Goal: Task Accomplishment & Management: Manage account settings

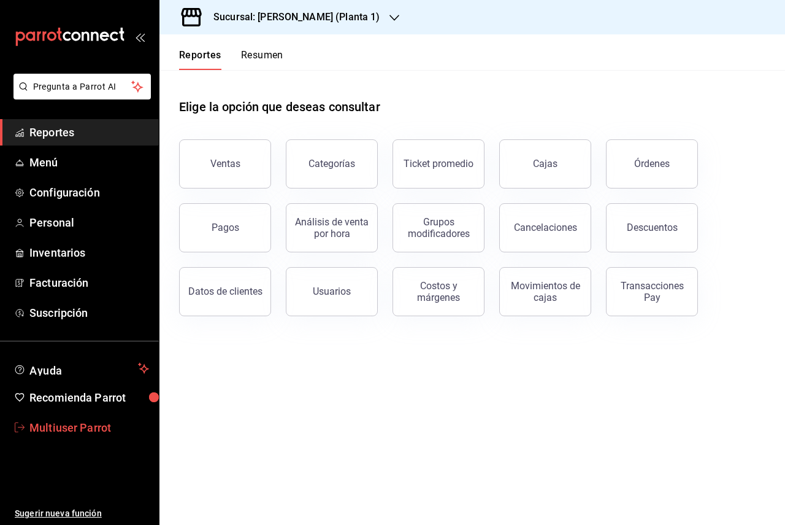
click at [78, 421] on span "Multiuser Parrot" at bounding box center [89, 427] width 120 height 17
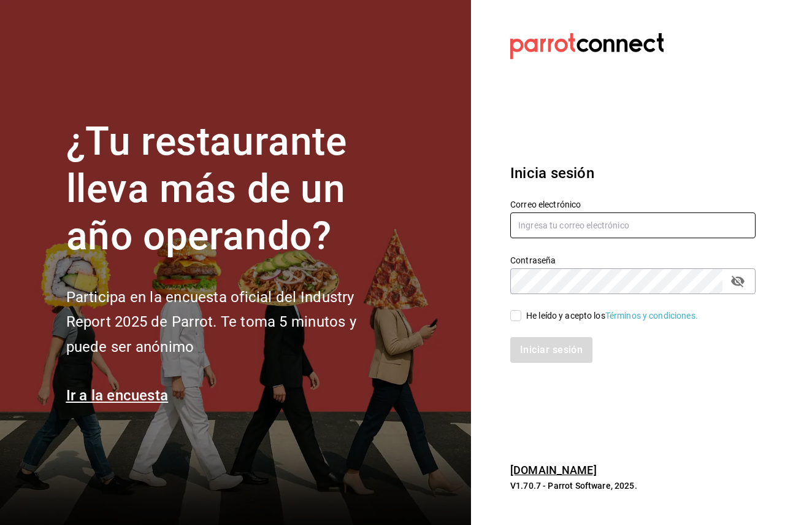
click at [628, 226] on input "text" at bounding box center [632, 225] width 245 height 26
paste input "[EMAIL_ADDRESS][DOMAIN_NAME]"
type input "[EMAIL_ADDRESS][DOMAIN_NAME]"
click at [0, 0] on enpass-inline-menu at bounding box center [0, 0] width 0 height 0
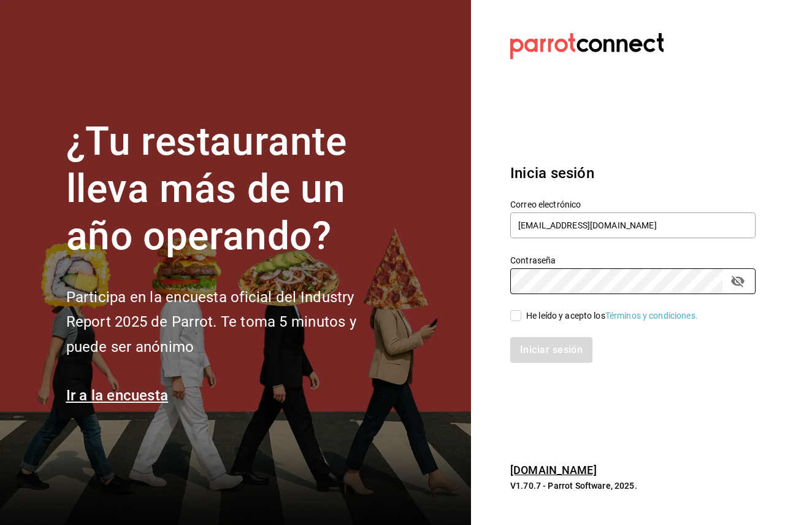
click at [498, 288] on div "Contraseña Contraseña" at bounding box center [626, 267] width 260 height 54
drag, startPoint x: 529, startPoint y: 306, endPoint x: 530, endPoint y: 320, distance: 13.6
click at [529, 307] on div "He leído y acepto los Términos y condiciones." at bounding box center [626, 308] width 260 height 28
click at [532, 319] on div "He leído y acepto los Términos y condiciones." at bounding box center [612, 315] width 172 height 13
click at [521, 319] on input "He leído y acepto los Términos y condiciones." at bounding box center [515, 315] width 11 height 11
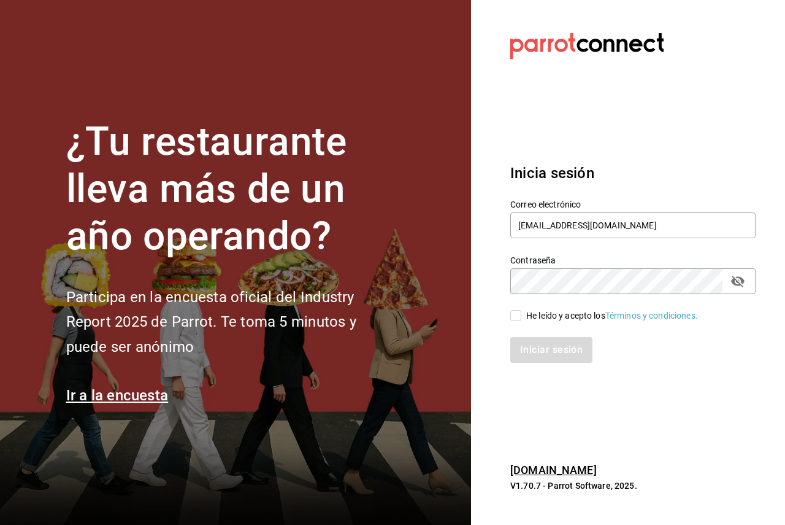
checkbox input "true"
click at [534, 338] on button "Iniciar sesión" at bounding box center [551, 350] width 83 height 26
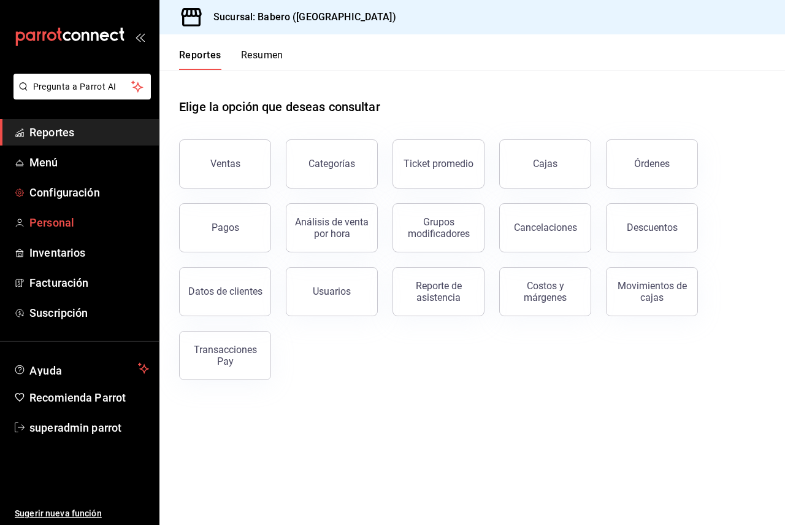
click at [75, 215] on span "Personal" at bounding box center [89, 222] width 120 height 17
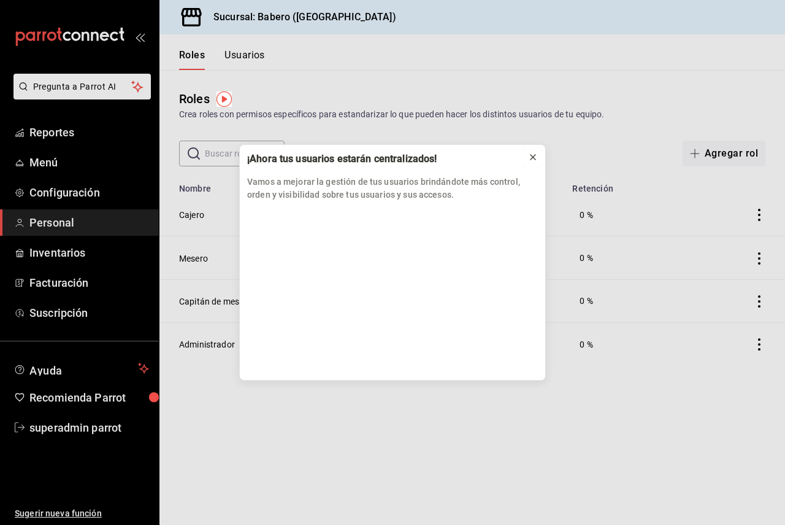
click at [531, 154] on icon at bounding box center [533, 157] width 10 height 10
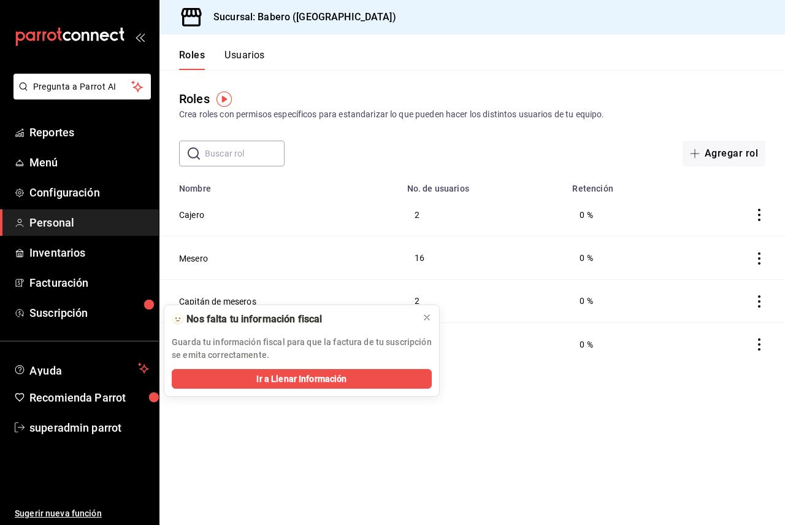
click at [234, 58] on button "Usuarios" at bounding box center [245, 59] width 40 height 21
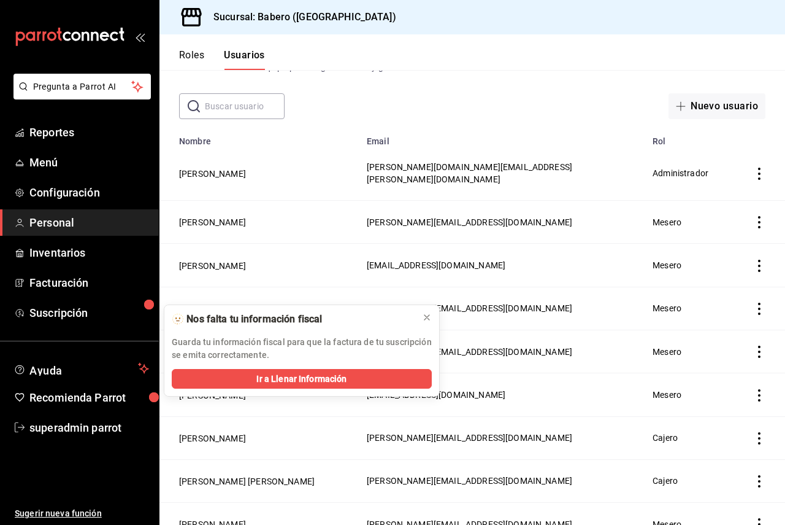
scroll to position [61, 0]
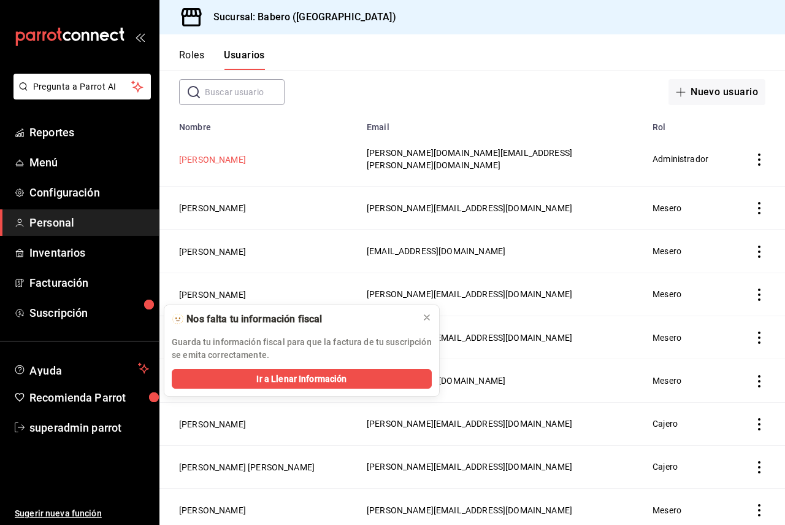
click at [206, 153] on button "[PERSON_NAME]" at bounding box center [212, 159] width 67 height 12
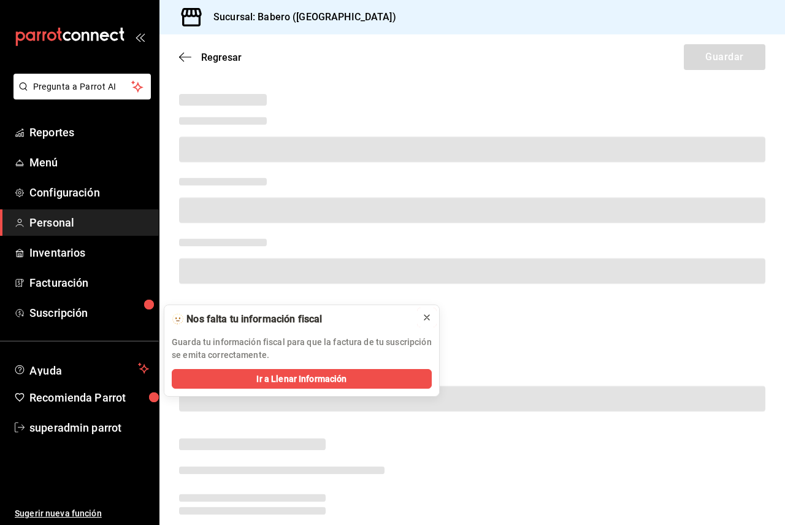
click at [428, 317] on icon at bounding box center [427, 317] width 10 height 10
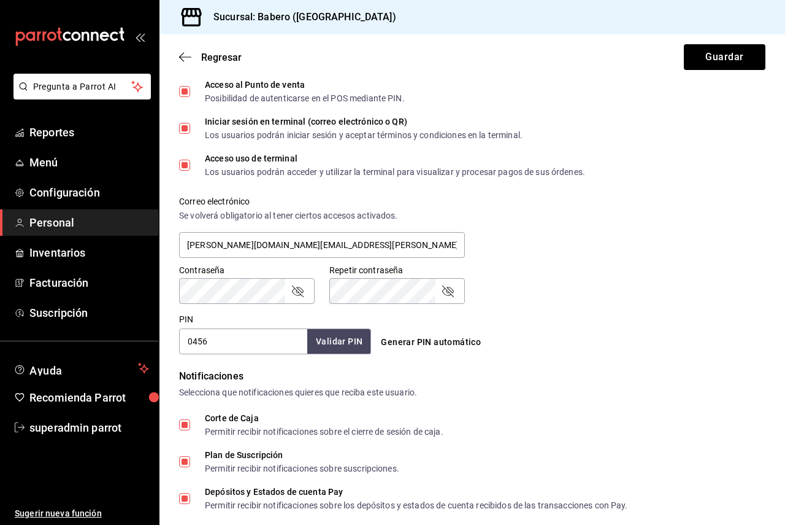
scroll to position [368, 0]
